Goal: Information Seeking & Learning: Learn about a topic

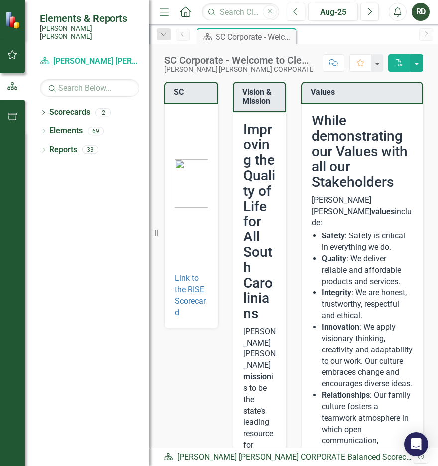
scroll to position [50, 0]
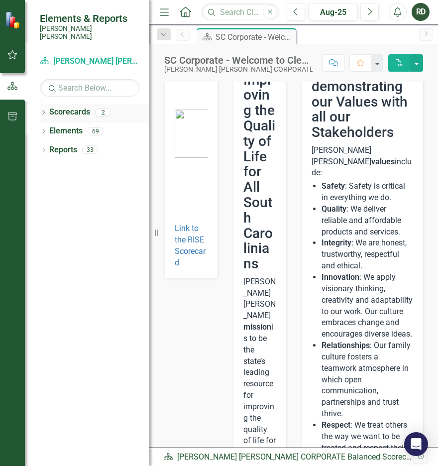
click at [53, 107] on link "Scorecards" at bounding box center [69, 112] width 41 height 11
click at [42, 111] on icon "Dropdown" at bounding box center [43, 113] width 7 height 5
click at [105, 125] on link "[PERSON_NAME] [PERSON_NAME] CORPORATE Balanced Scorecard" at bounding box center [102, 130] width 95 height 11
click at [105, 144] on link "RISE: [PERSON_NAME] [PERSON_NAME] Recognizing Innovation, Safety and Excellence" at bounding box center [102, 149] width 95 height 11
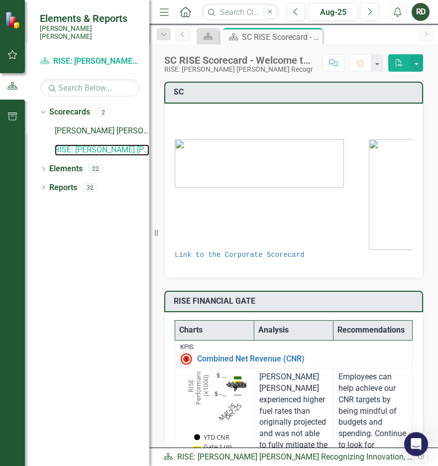
scroll to position [50, 0]
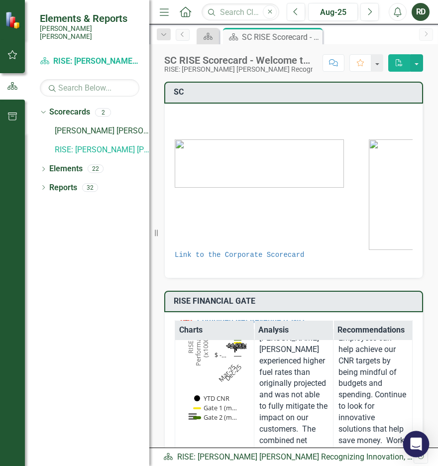
click at [420, 445] on icon "Open Intercom Messenger" at bounding box center [415, 444] width 11 height 13
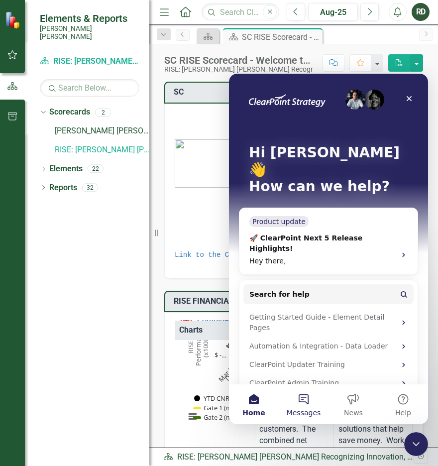
scroll to position [0, 0]
click at [398, 401] on button "Help" at bounding box center [403, 404] width 50 height 40
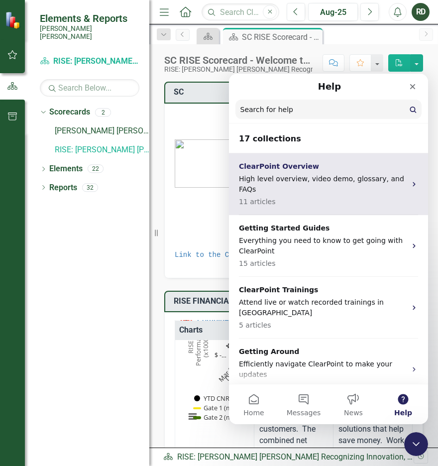
click at [328, 177] on p "High level overview, video demo, glossary, and FAQs" at bounding box center [322, 184] width 167 height 21
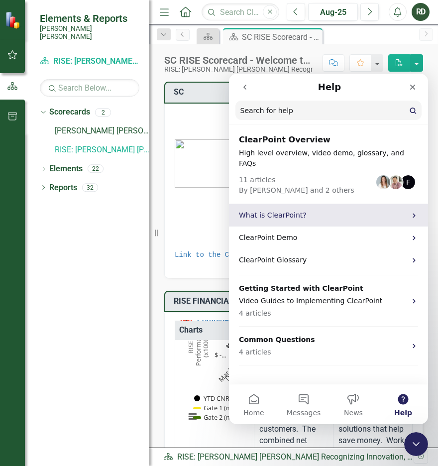
click at [303, 210] on p "What is ClearPoint?" at bounding box center [322, 215] width 167 height 10
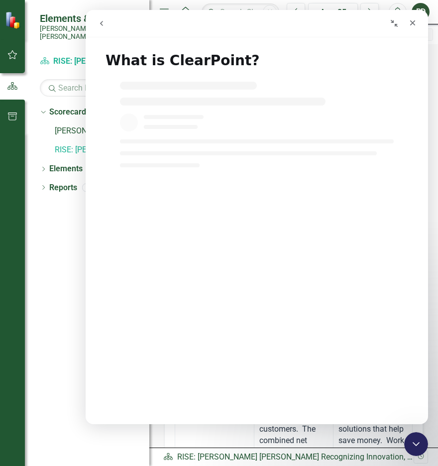
click at [104, 22] on icon "go back" at bounding box center [102, 23] width 8 height 8
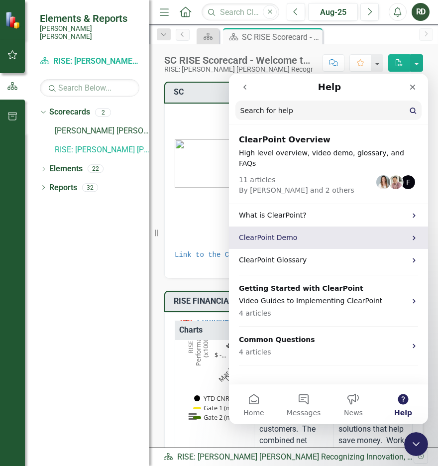
click at [316, 227] on div "ClearPoint Demo" at bounding box center [328, 238] width 199 height 22
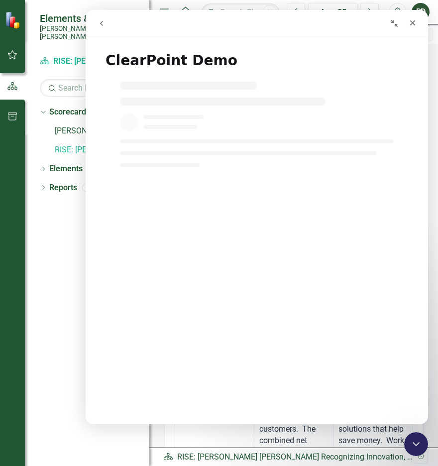
click at [52, 285] on div "Dropdown Scorecards 2 Santee [PERSON_NAME] CORPORATE Balanced Scorecard RISE: […" at bounding box center [87, 285] width 124 height 362
click at [341, 196] on div "Intercom messenger" at bounding box center [257, 244] width 343 height 345
click at [57, 228] on div "Dropdown Scorecards 2 Santee [PERSON_NAME] CORPORATE Balanced Scorecard RISE: […" at bounding box center [87, 285] width 124 height 362
click at [413, 25] on icon "Close" at bounding box center [413, 23] width 8 height 8
